Goal: Transaction & Acquisition: Book appointment/travel/reservation

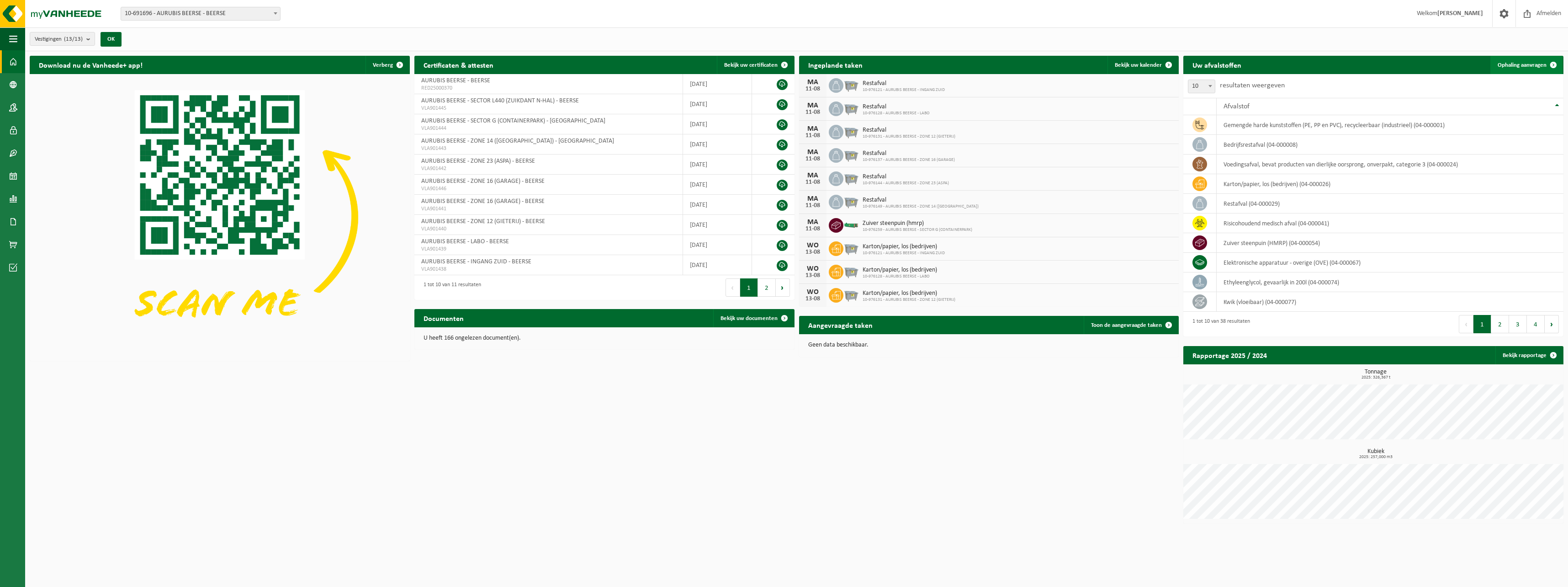
click at [574, 65] on span "Ophaling aanvragen" at bounding box center [1522, 65] width 49 height 6
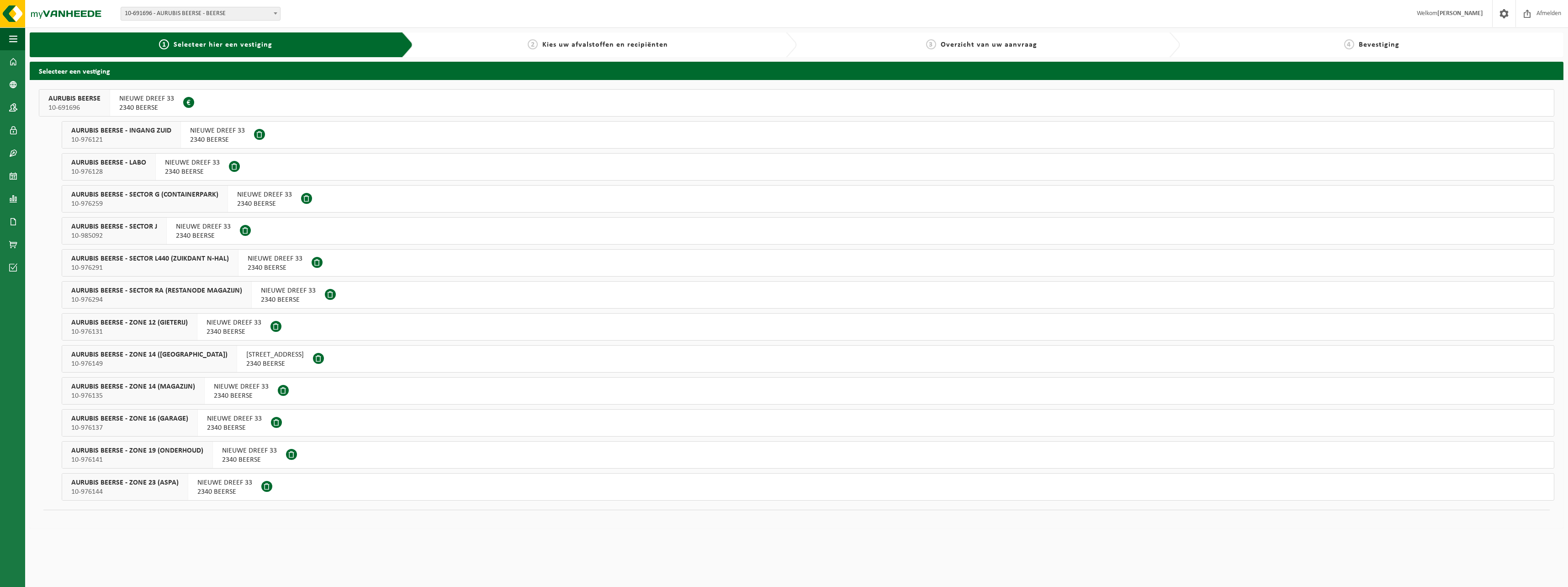
click at [133, 236] on span "10-985092" at bounding box center [114, 236] width 86 height 9
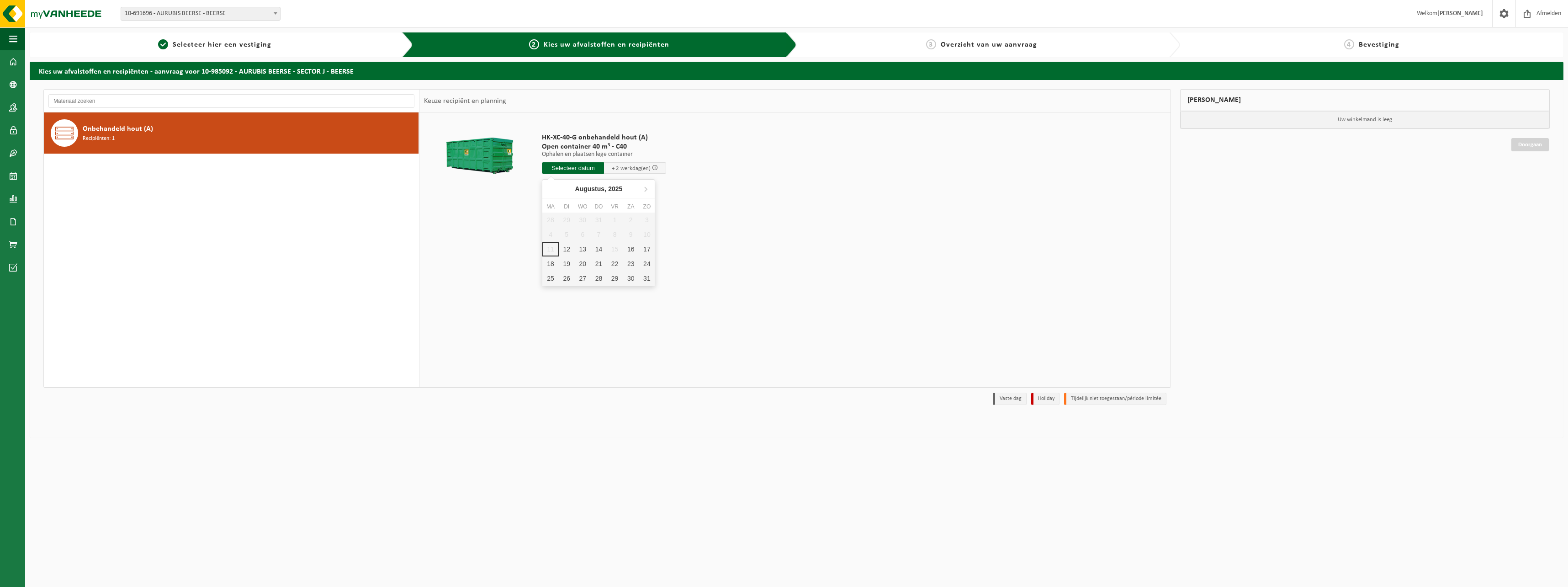
click at [559, 163] on input "text" at bounding box center [573, 168] width 62 height 11
click at [569, 250] on div "12" at bounding box center [566, 249] width 16 height 14
type input "Van [DATE]"
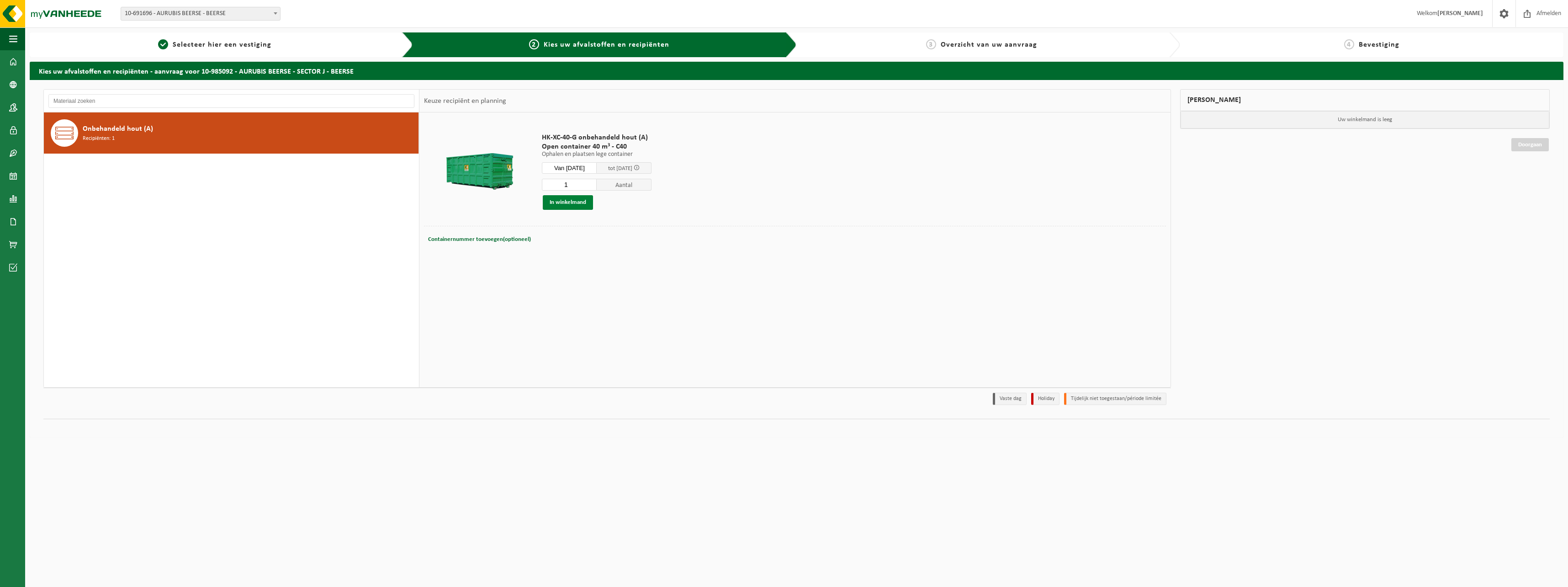
click at [574, 207] on button "In winkelmand" at bounding box center [568, 202] width 50 height 14
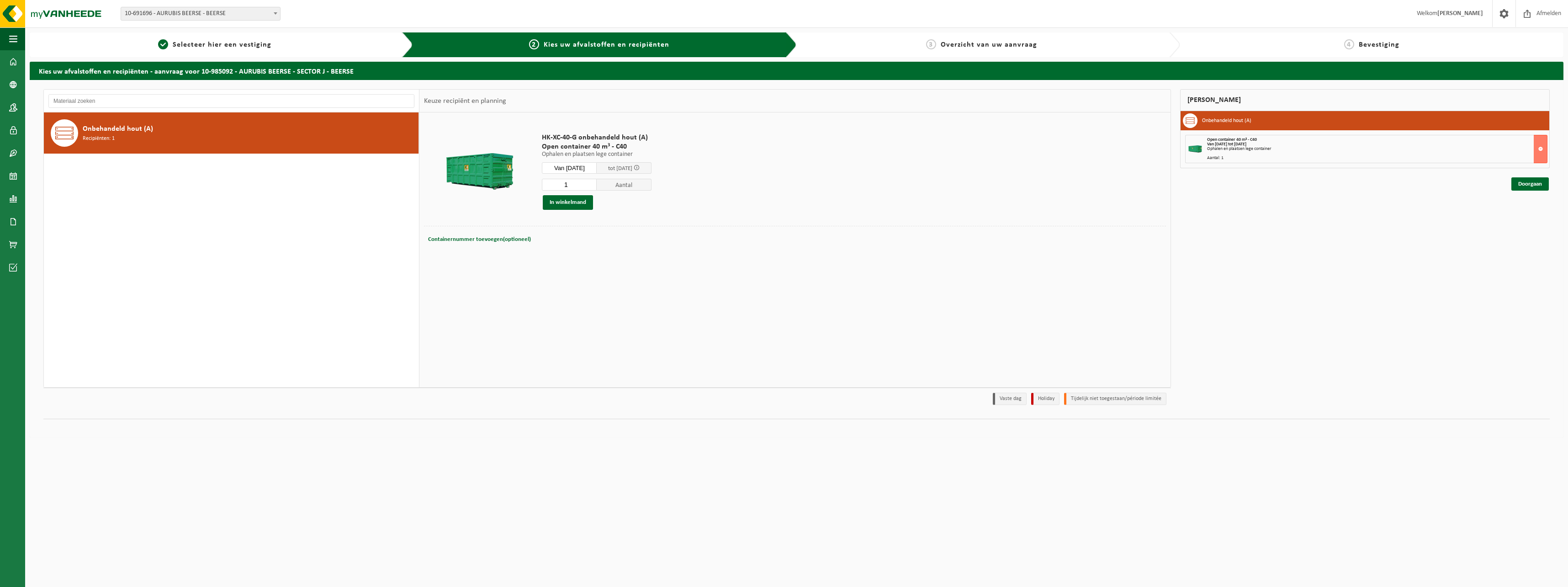
click at [309, 117] on div "Onbehandeld hout (A) Recipiënten: 1" at bounding box center [231, 133] width 375 height 41
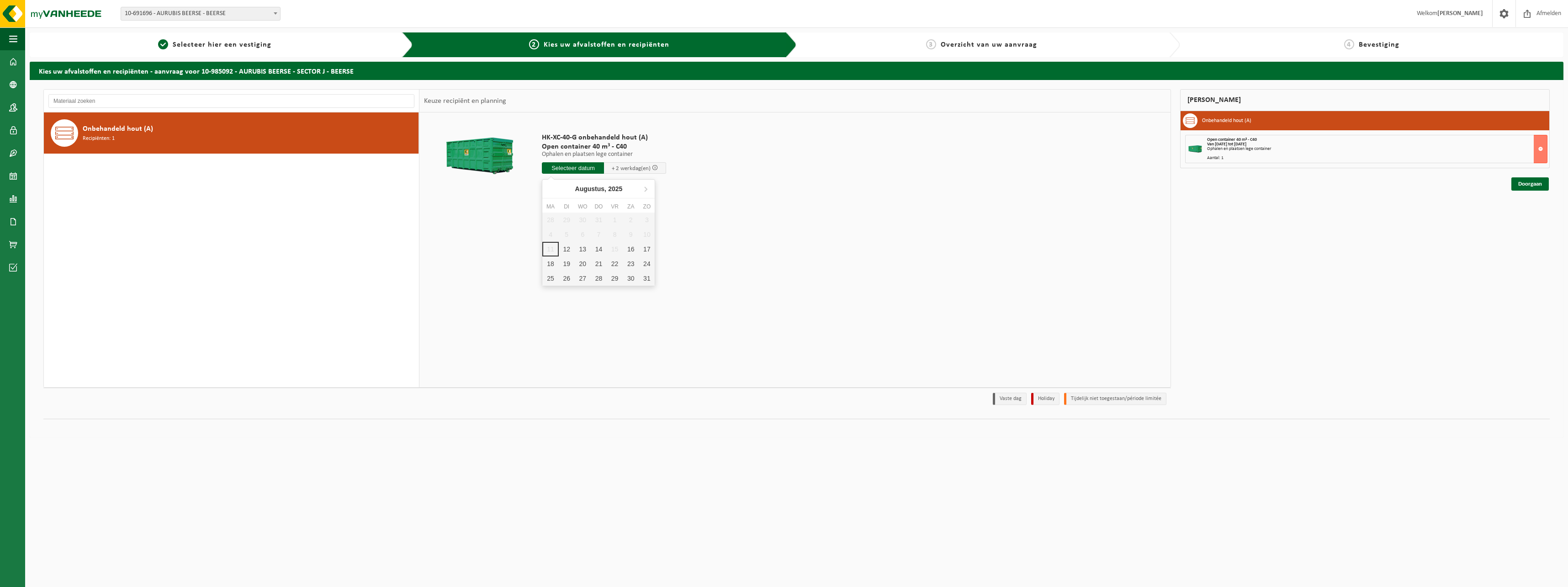
click at [554, 169] on input "text" at bounding box center [573, 168] width 62 height 11
click at [584, 248] on div "13" at bounding box center [582, 249] width 16 height 14
type input "Van 2025-08-13"
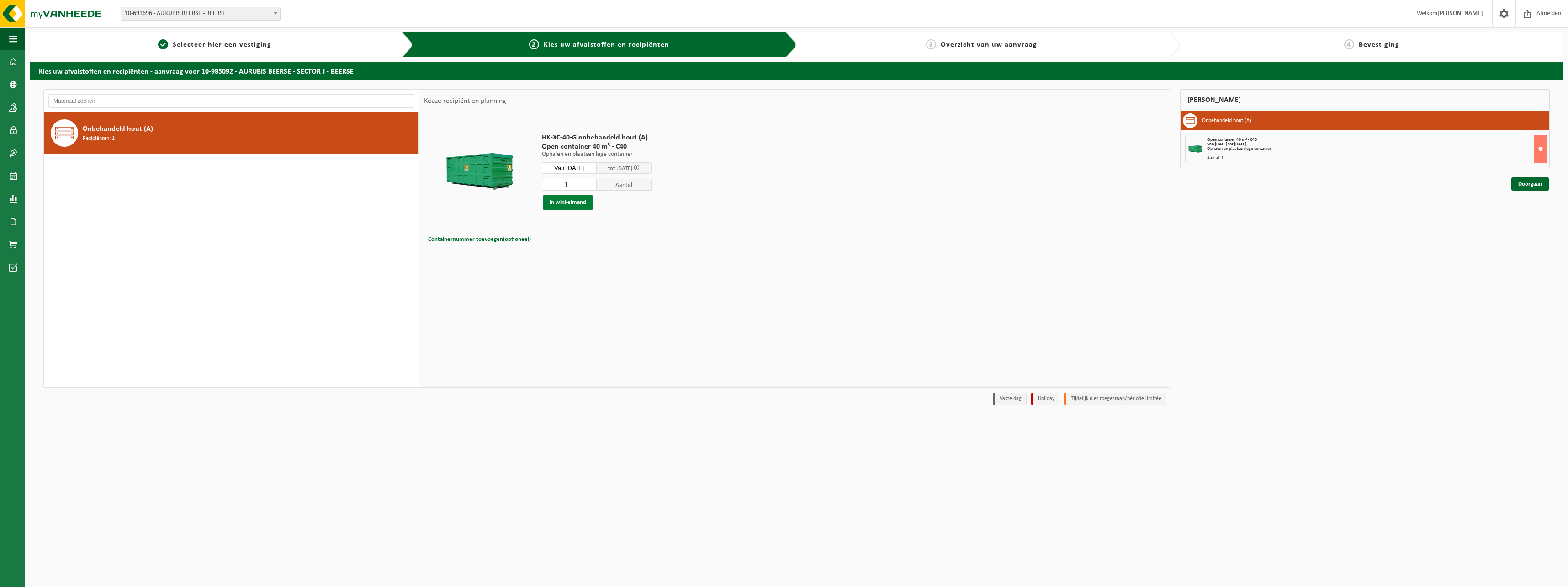
click at [578, 207] on button "In winkelmand" at bounding box center [568, 202] width 50 height 14
click at [388, 144] on div "Onbehandeld hout (A) Recipiënten: 1" at bounding box center [249, 133] width 333 height 27
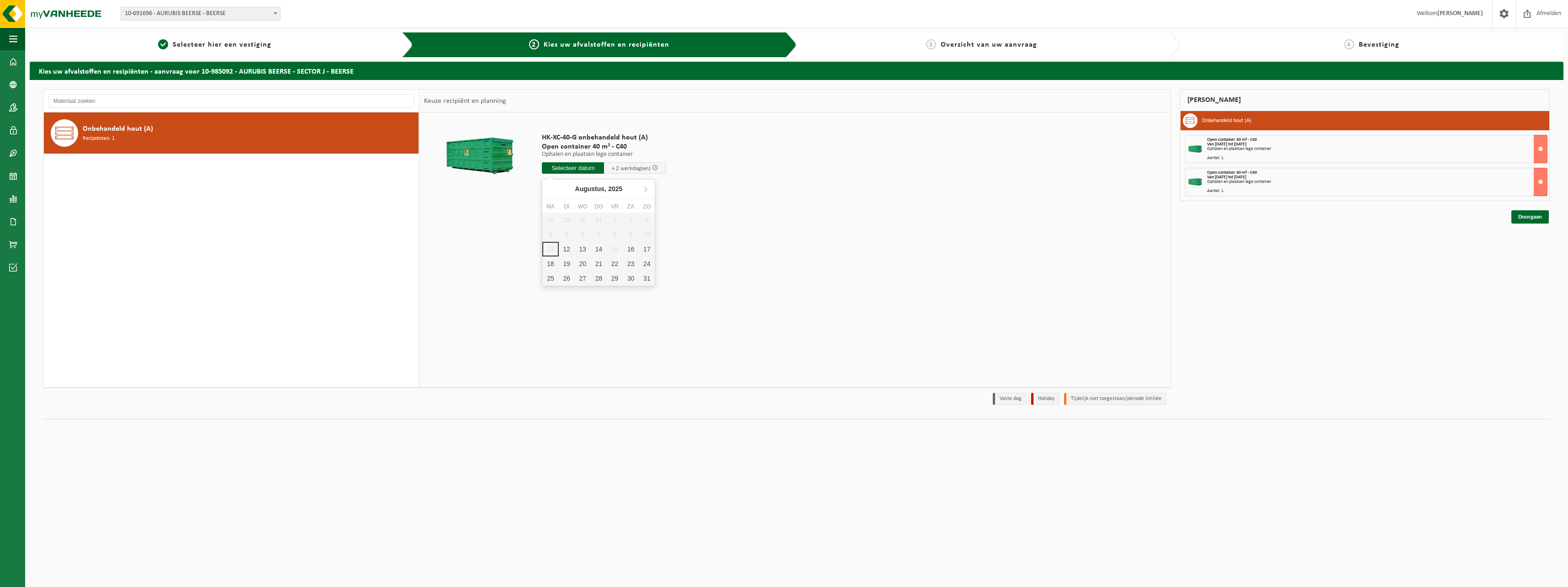
click at [578, 170] on input "text" at bounding box center [573, 168] width 62 height 11
click at [600, 245] on div "14" at bounding box center [598, 249] width 16 height 14
type input "Van 2025-08-14"
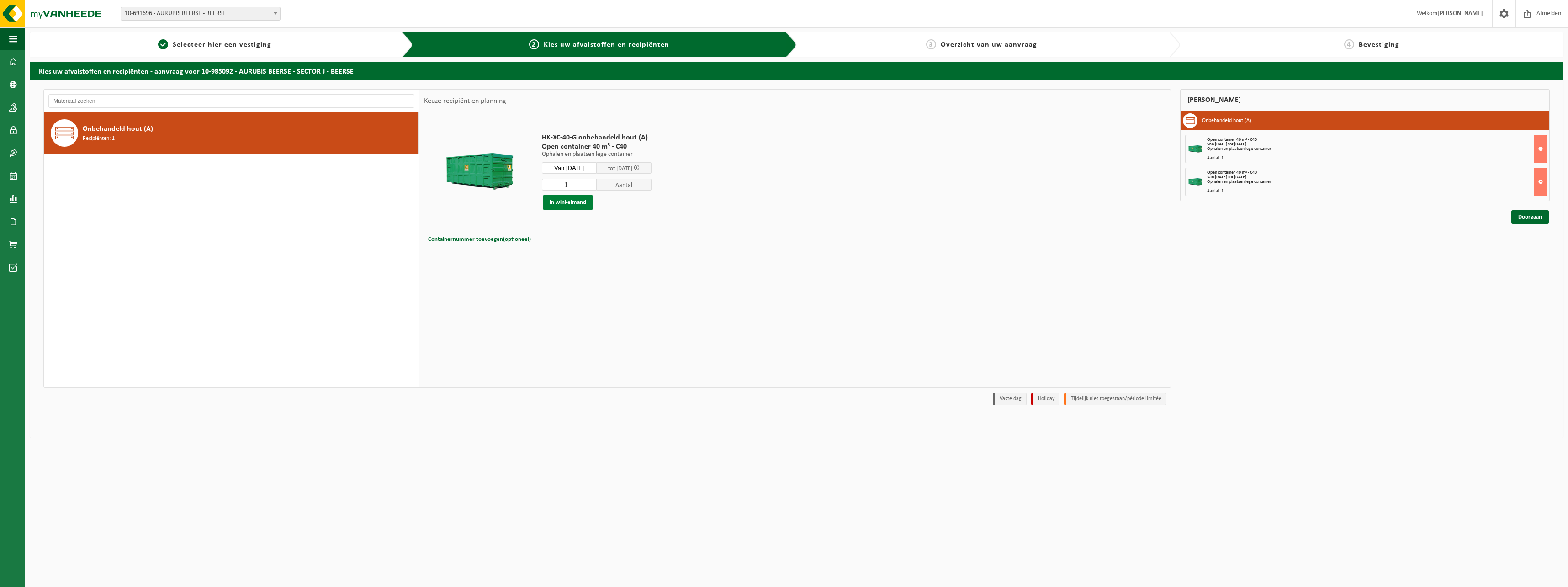
click at [572, 198] on button "In winkelmand" at bounding box center [568, 202] width 50 height 14
click at [314, 43] on link "1 Selecteer hier een vestiging" at bounding box center [214, 45] width 361 height 11
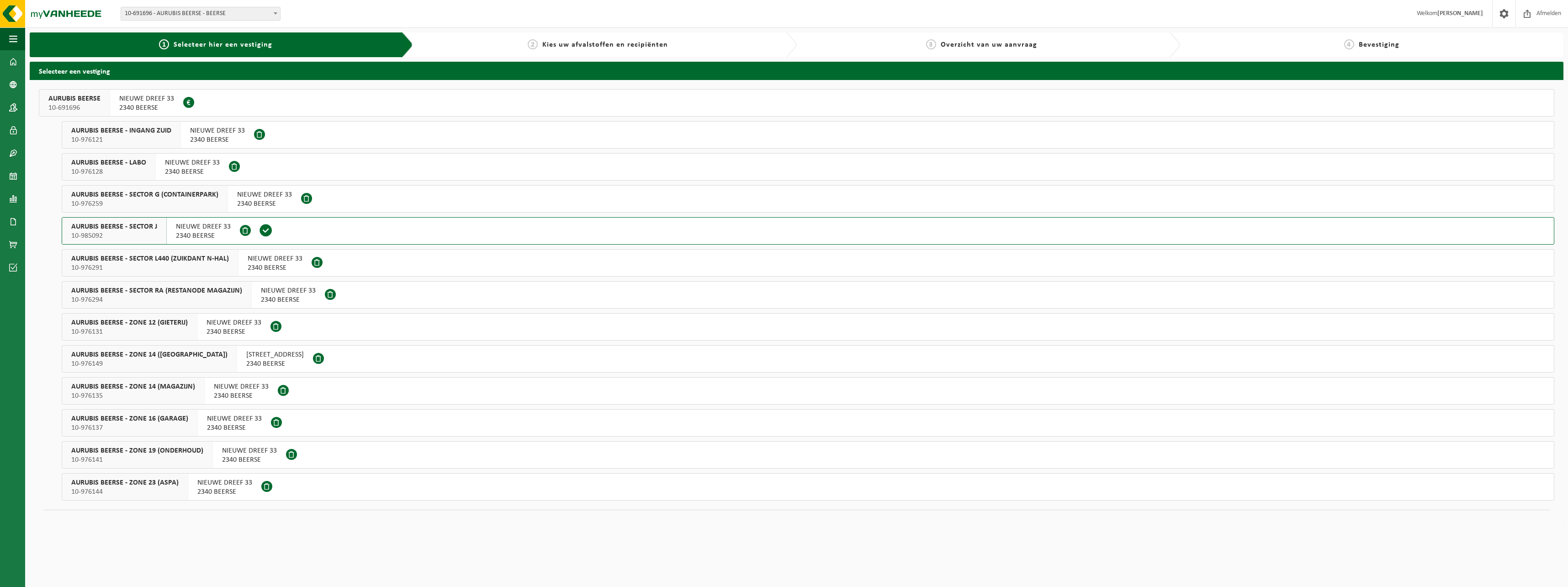
click at [165, 264] on span "10-976291" at bounding box center [150, 268] width 157 height 9
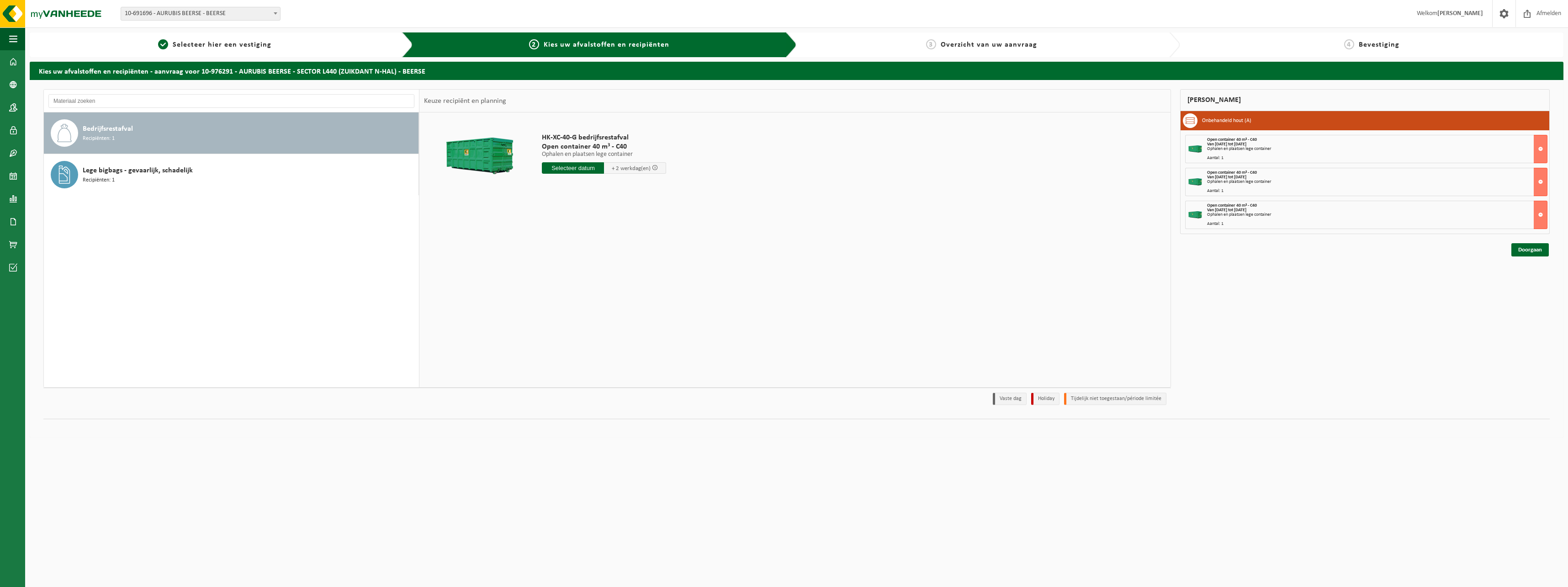
click at [584, 167] on input "text" at bounding box center [573, 168] width 62 height 11
click at [566, 248] on div "12" at bounding box center [566, 249] width 16 height 14
type input "Van [DATE]"
click at [569, 204] on button "In winkelmand" at bounding box center [568, 202] width 50 height 14
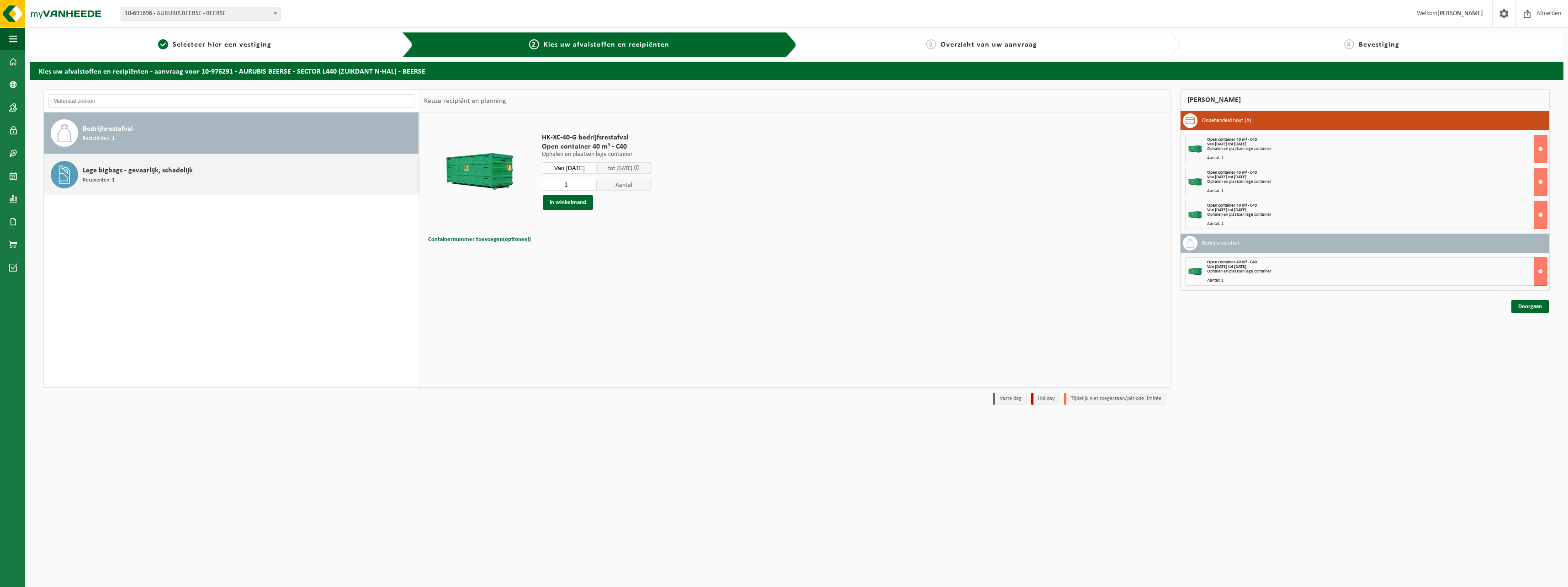
click at [141, 176] on div "Lege bigbags - gevaarlijk, schadelijk Recipiënten: 1" at bounding box center [249, 175] width 333 height 27
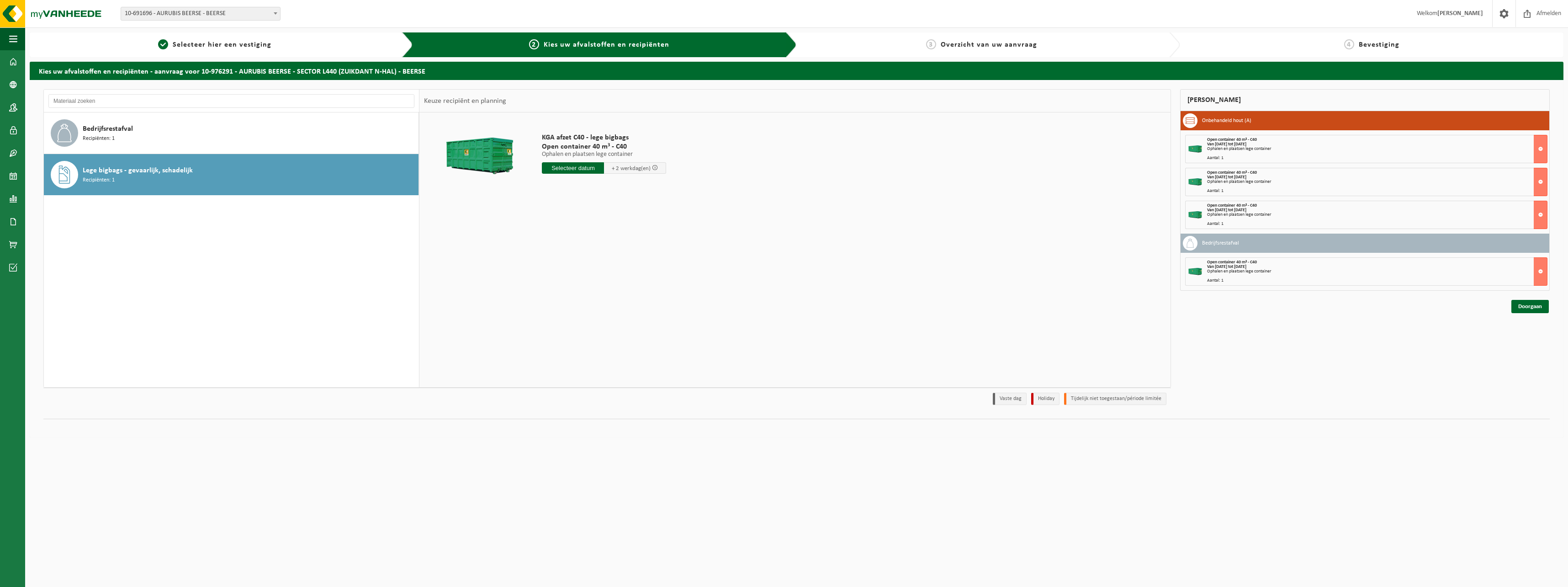
click at [572, 170] on input "text" at bounding box center [573, 168] width 62 height 11
click at [566, 249] on div "12" at bounding box center [566, 249] width 16 height 14
type input "Van 2025-08-12"
click at [575, 200] on button "In winkelmand" at bounding box center [568, 202] width 50 height 14
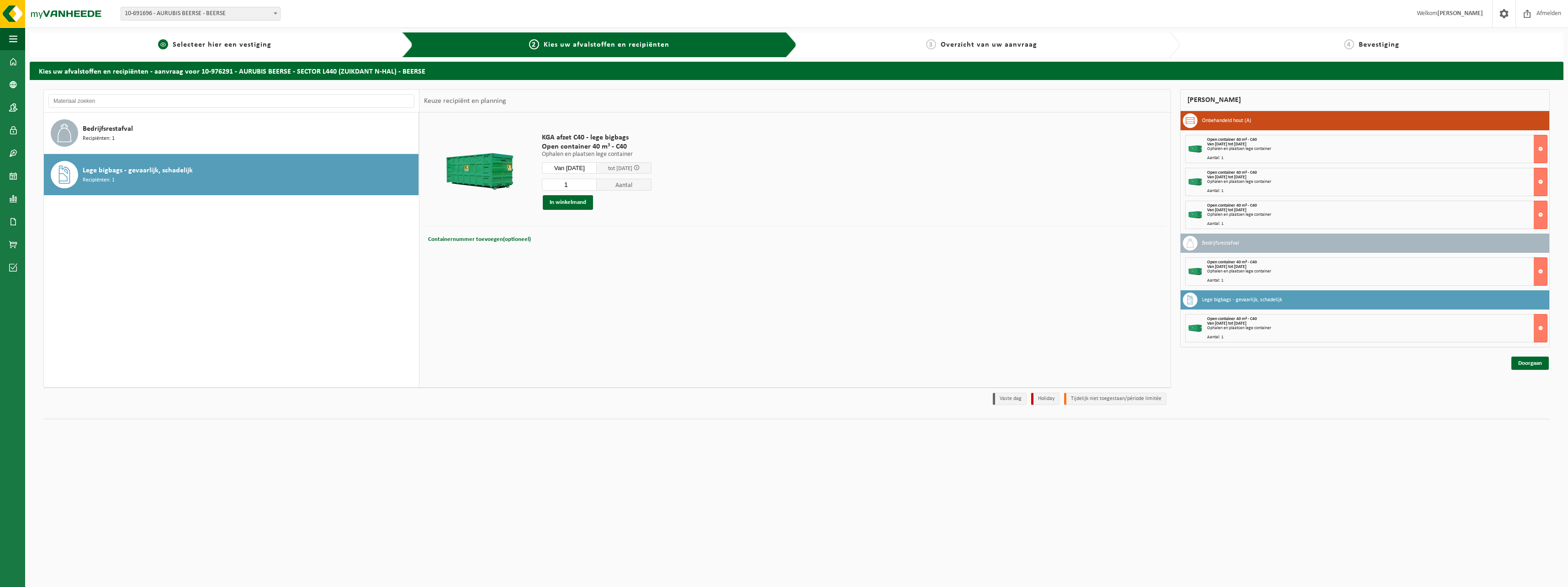
click at [259, 42] on span "Selecteer hier een vestiging" at bounding box center [222, 45] width 99 height 8
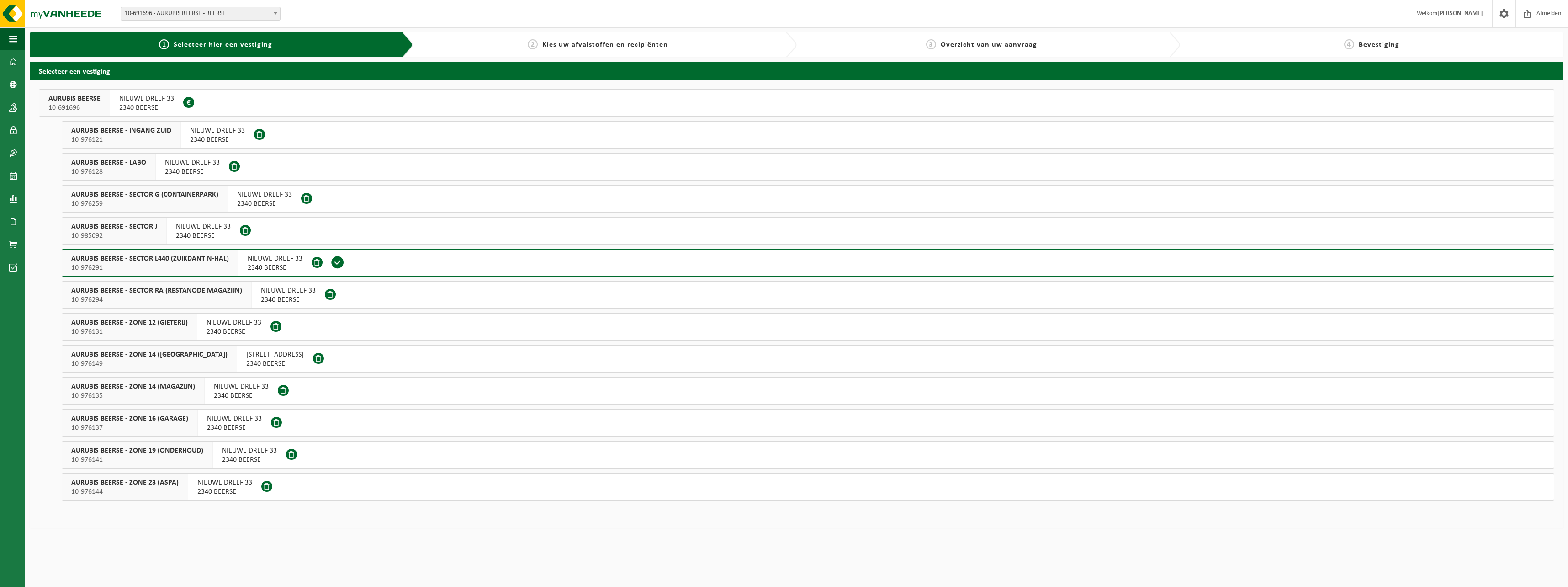
click at [169, 299] on span "10-976294" at bounding box center [156, 300] width 171 height 9
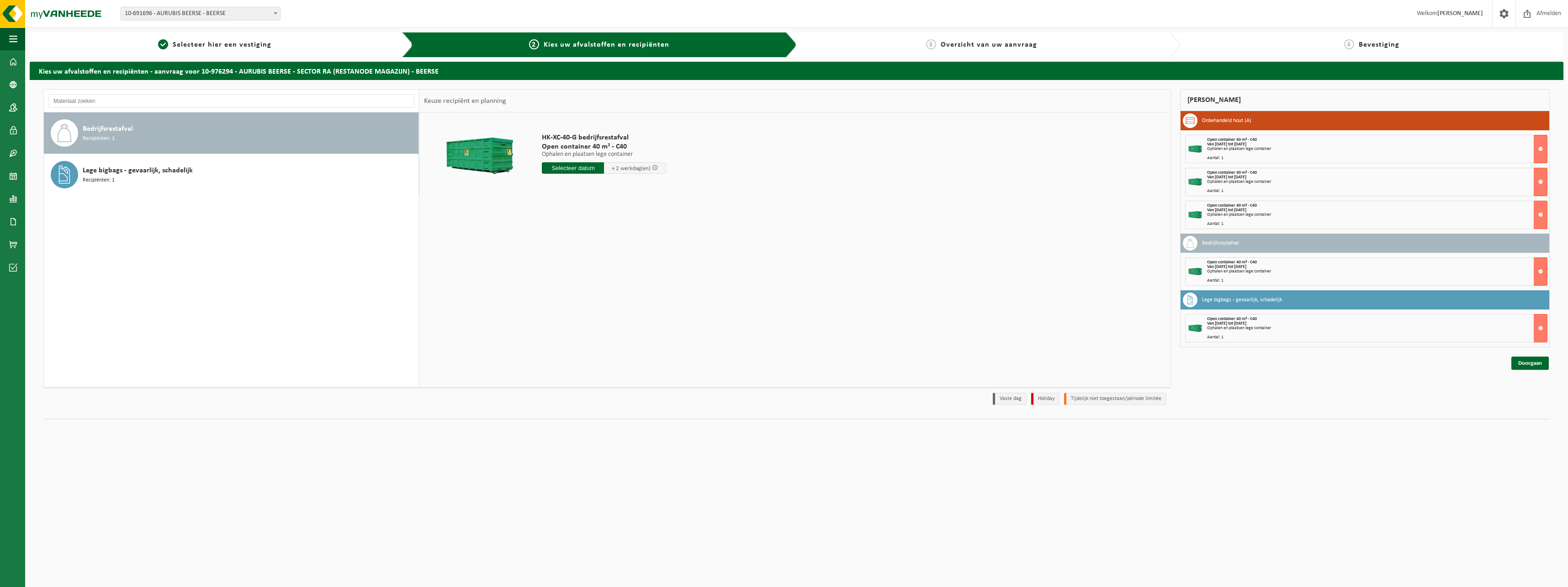
click at [575, 166] on input "text" at bounding box center [573, 168] width 62 height 11
click at [570, 249] on div "12" at bounding box center [566, 249] width 16 height 14
type input "Van 2025-08-12"
click at [559, 202] on button "In winkelmand" at bounding box center [568, 202] width 50 height 14
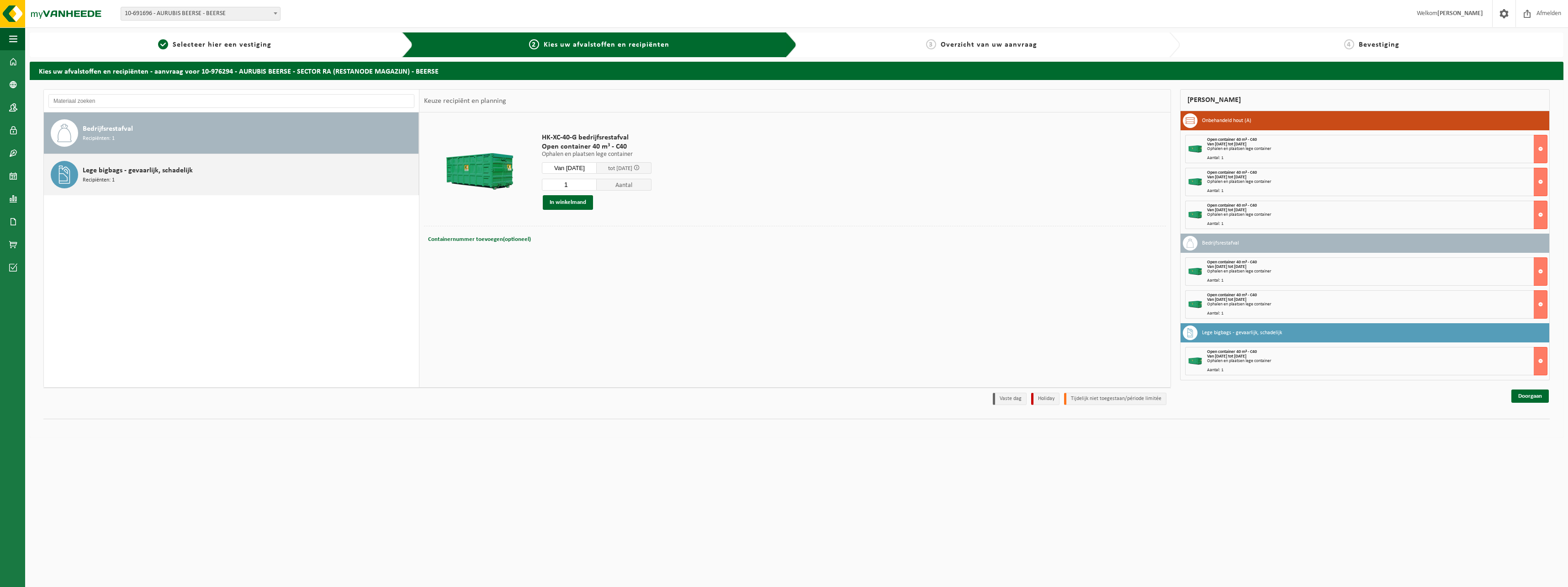
click at [150, 167] on span "Lege bigbags - gevaarlijk, schadelijk" at bounding box center [138, 170] width 110 height 11
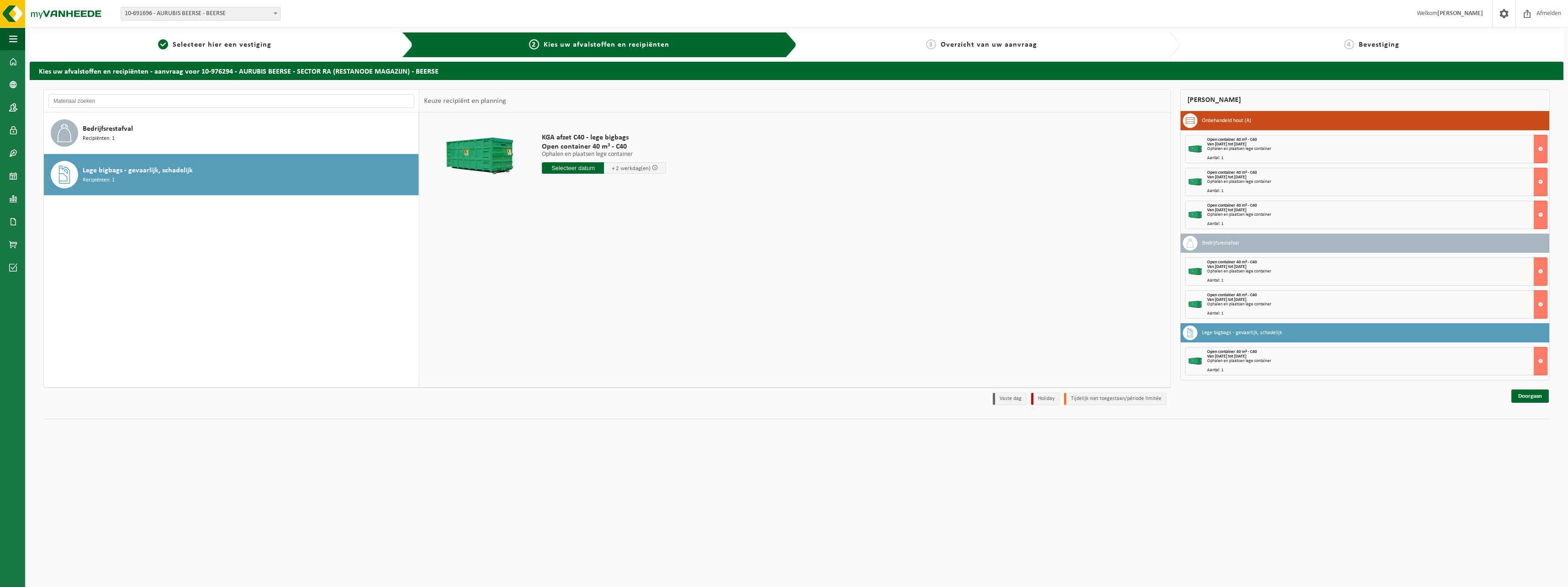
click at [571, 169] on input "text" at bounding box center [573, 168] width 62 height 11
click at [569, 246] on div "12" at bounding box center [566, 249] width 16 height 14
type input "Van 2025-08-12"
click at [575, 204] on button "In winkelmand" at bounding box center [568, 202] width 50 height 14
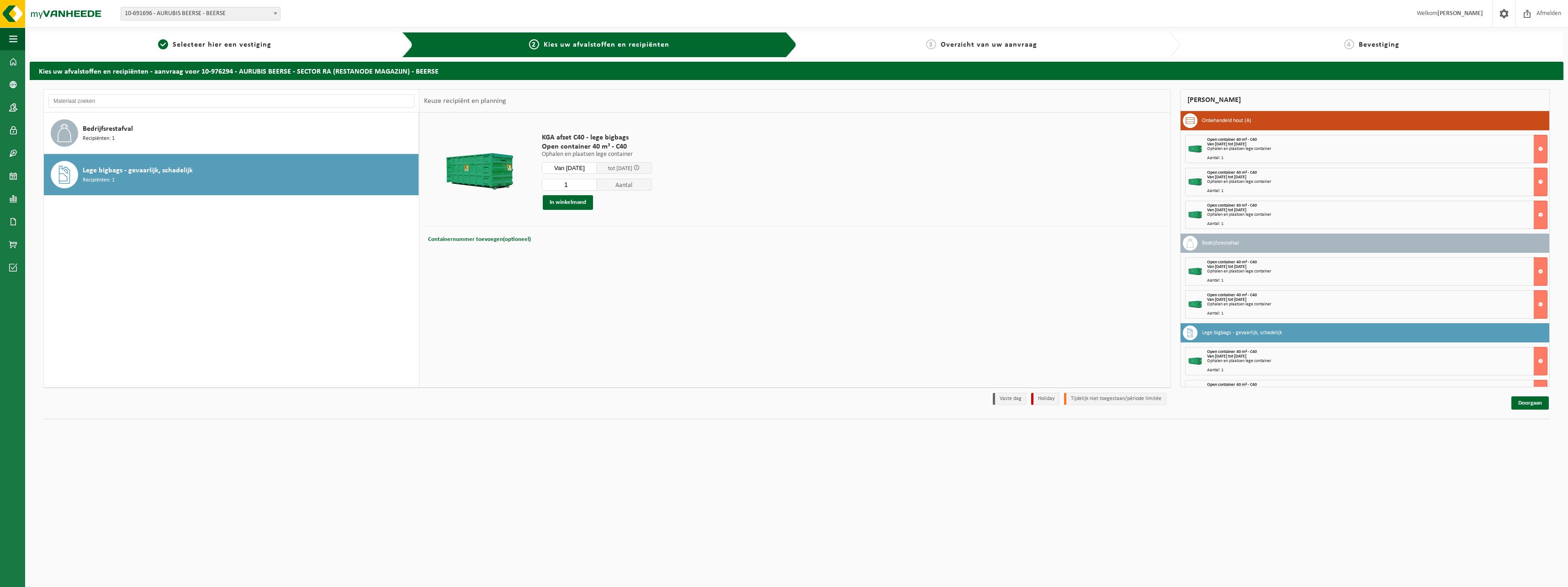
scroll to position [26, 0]
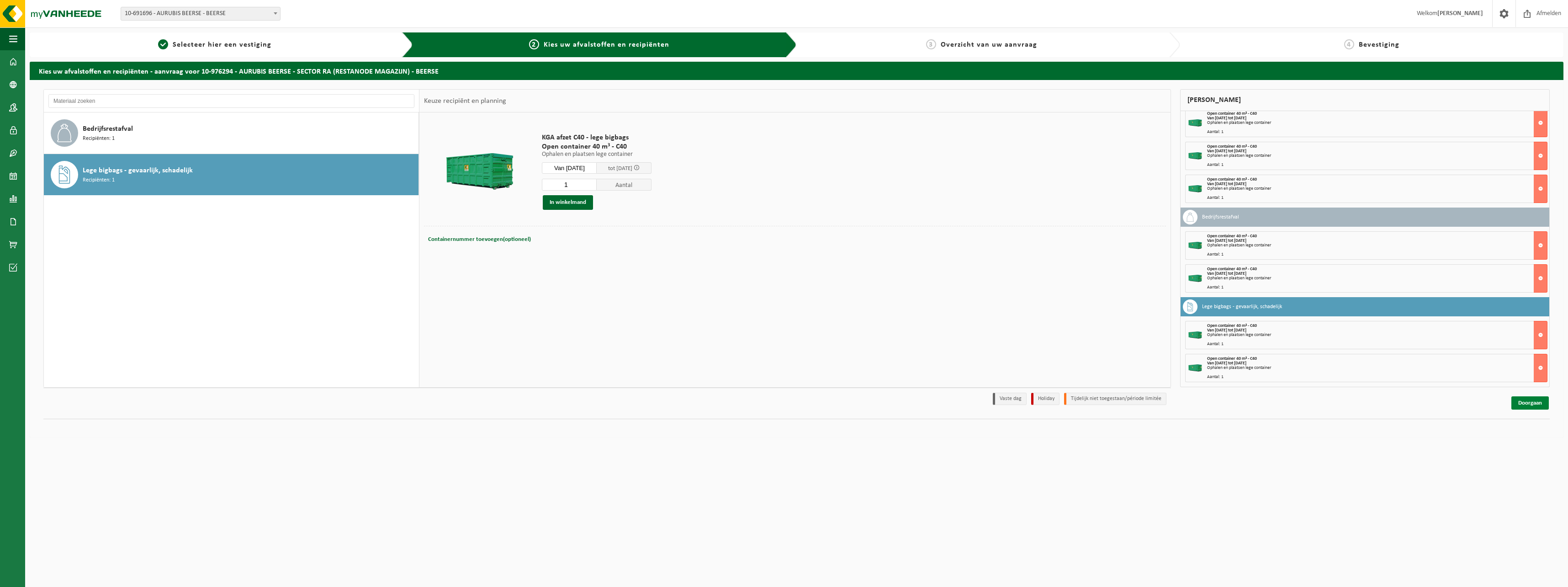
click at [1529, 403] on link "Doorgaan" at bounding box center [1530, 403] width 38 height 14
